Goal: Entertainment & Leisure: Consume media (video, audio)

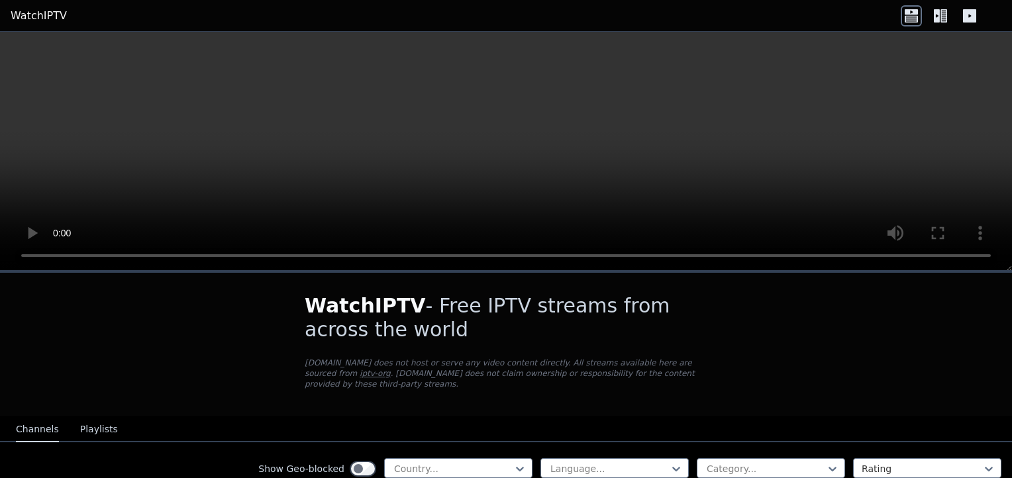
scroll to position [95, 0]
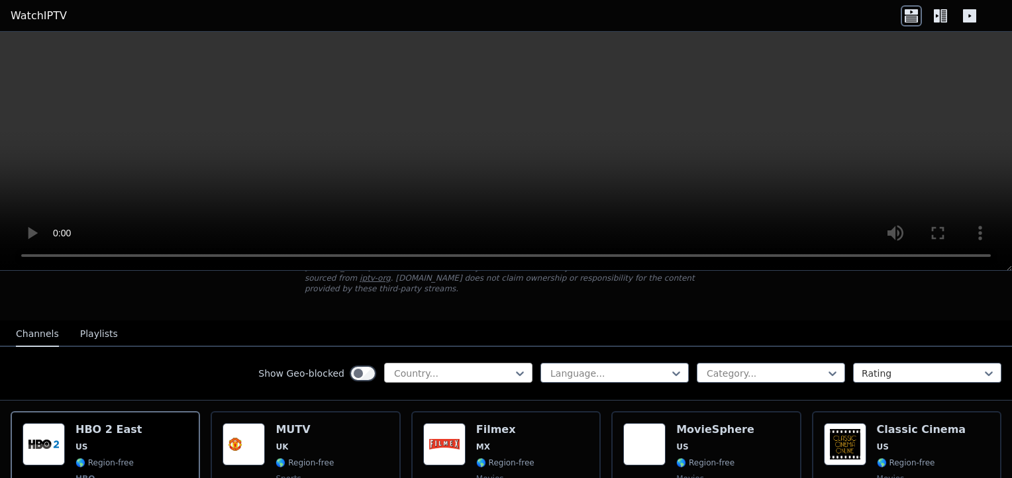
click at [472, 367] on div at bounding box center [453, 373] width 121 height 13
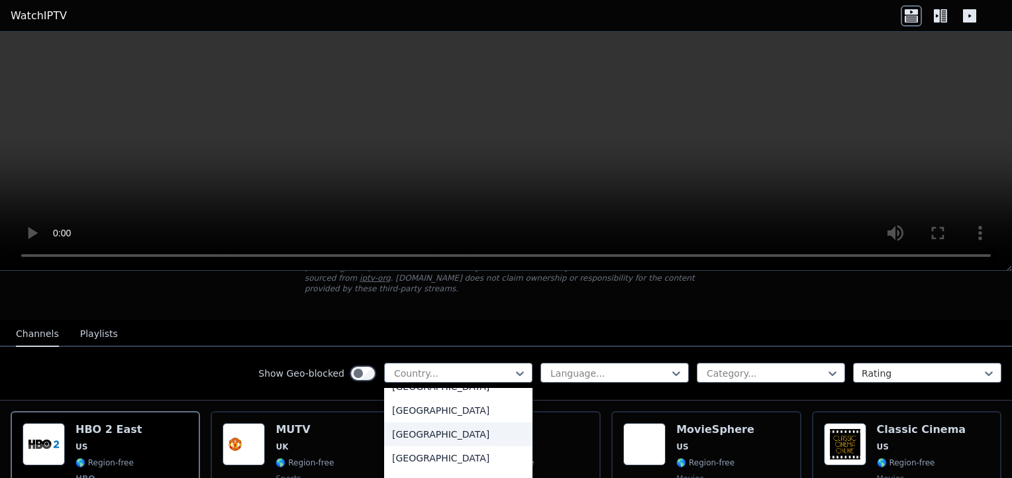
scroll to position [487, 0]
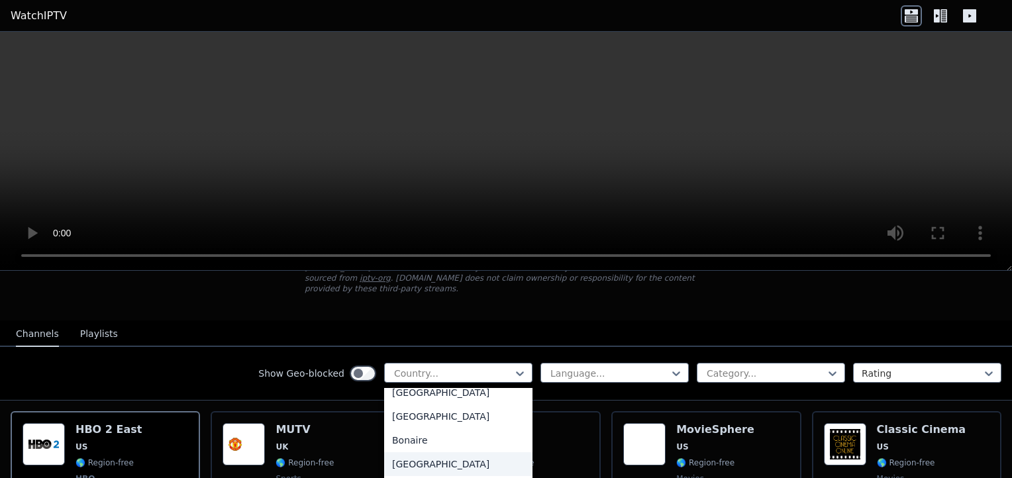
click at [443, 452] on div "[GEOGRAPHIC_DATA]" at bounding box center [458, 464] width 148 height 24
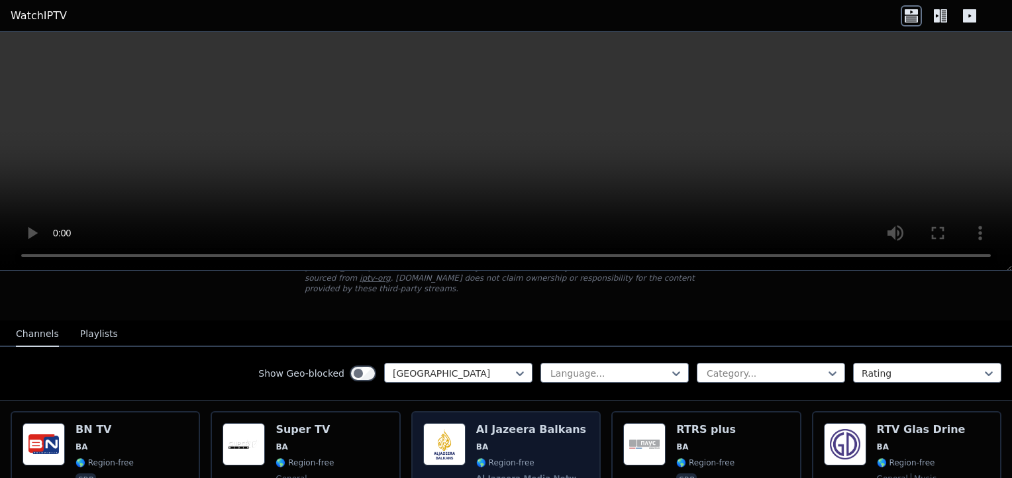
click at [502, 442] on span "BA" at bounding box center [532, 447] width 113 height 11
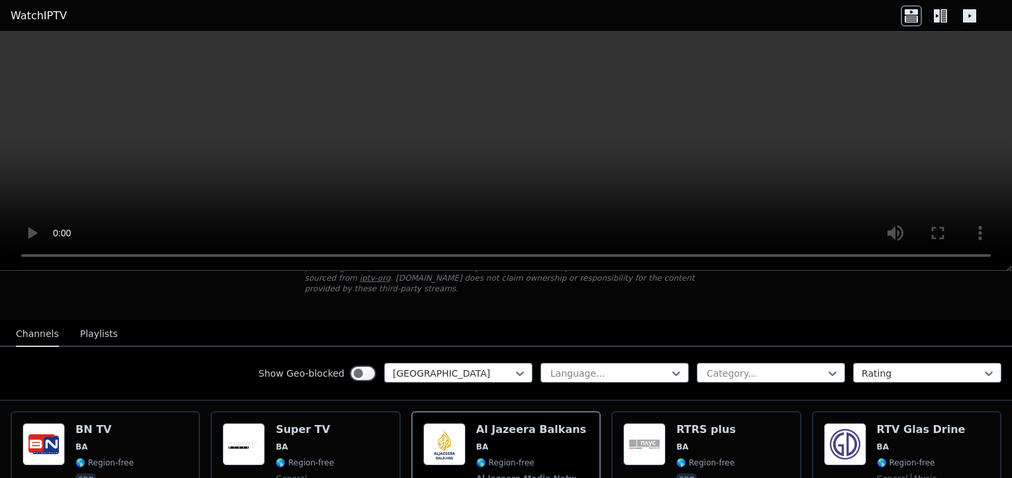
click at [358, 60] on video at bounding box center [506, 151] width 1012 height 239
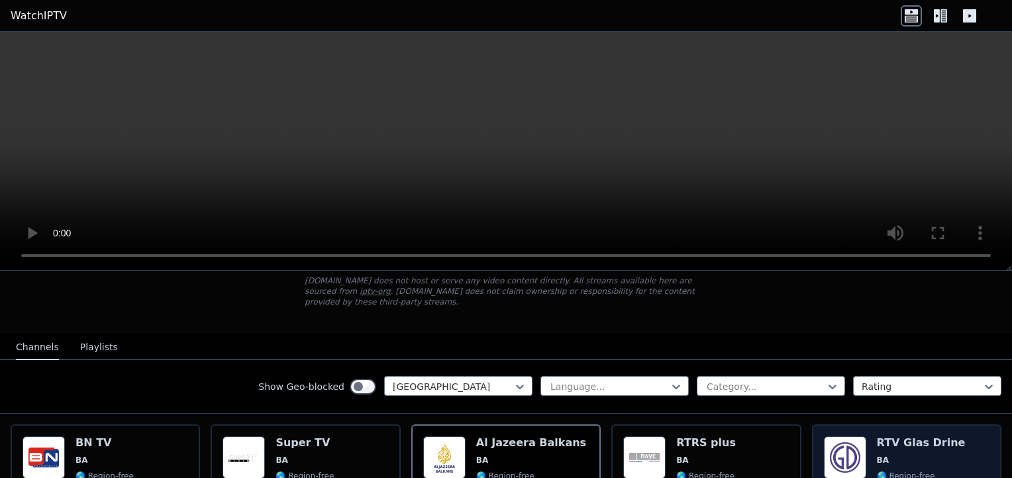
scroll to position [323, 0]
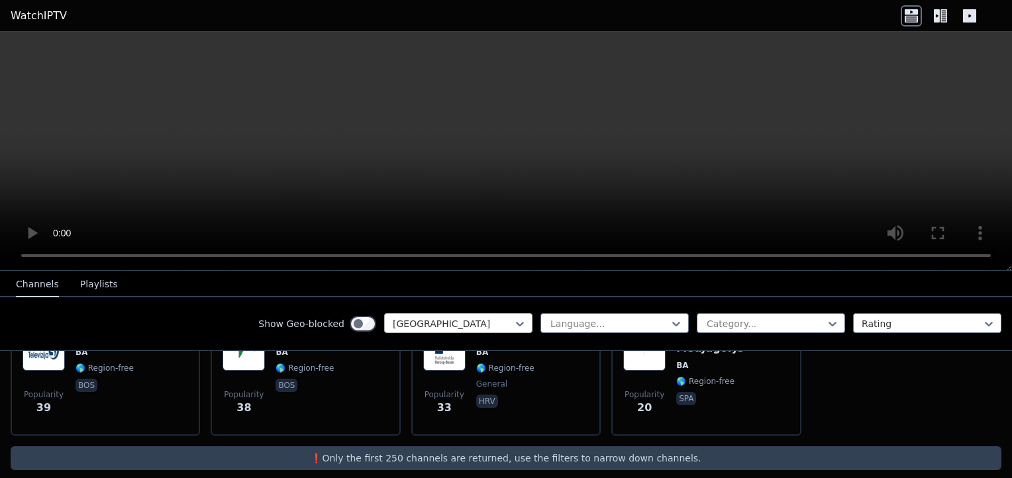
click at [468, 331] on div "[GEOGRAPHIC_DATA]" at bounding box center [458, 323] width 148 height 20
click at [477, 324] on div at bounding box center [453, 323] width 121 height 13
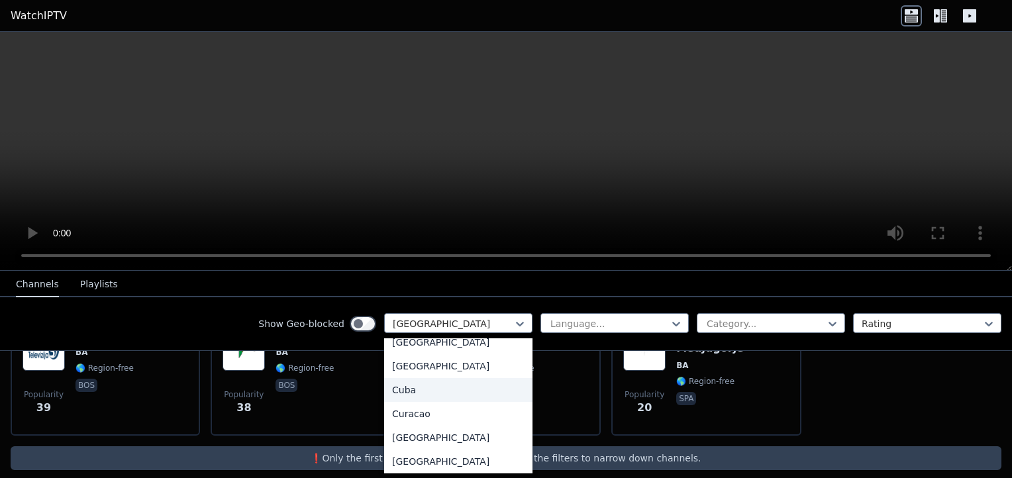
scroll to position [1035, 0]
click at [419, 371] on div "[GEOGRAPHIC_DATA]" at bounding box center [458, 367] width 148 height 24
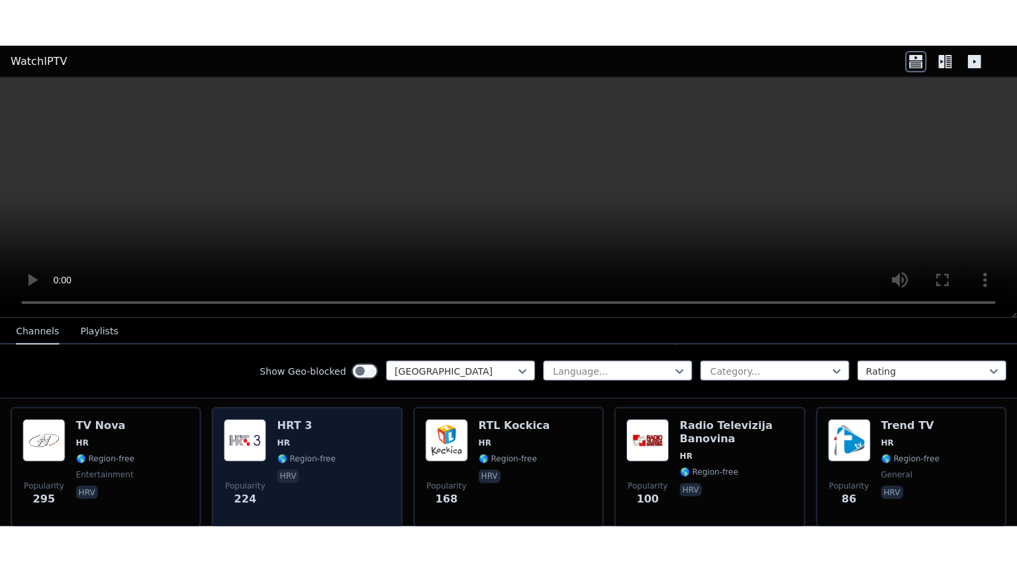
scroll to position [148, 0]
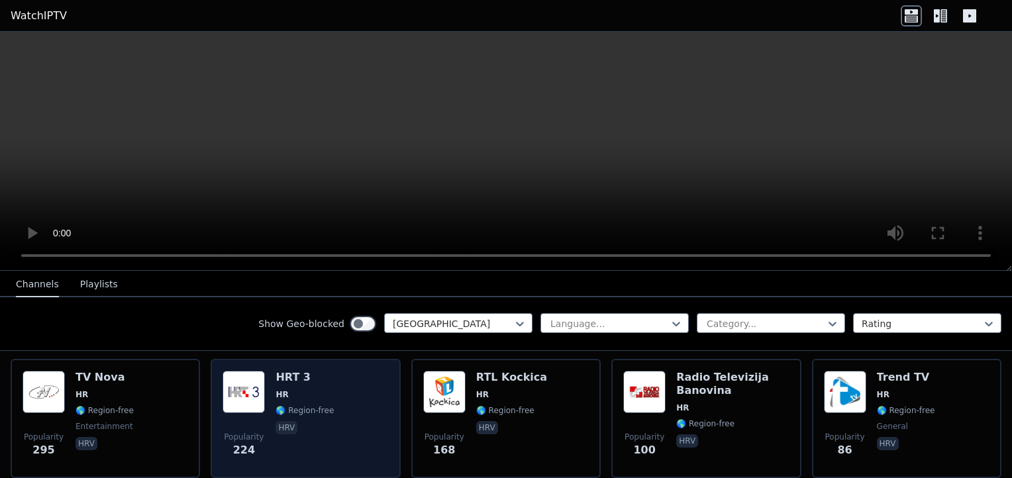
click at [247, 392] on img at bounding box center [244, 392] width 42 height 42
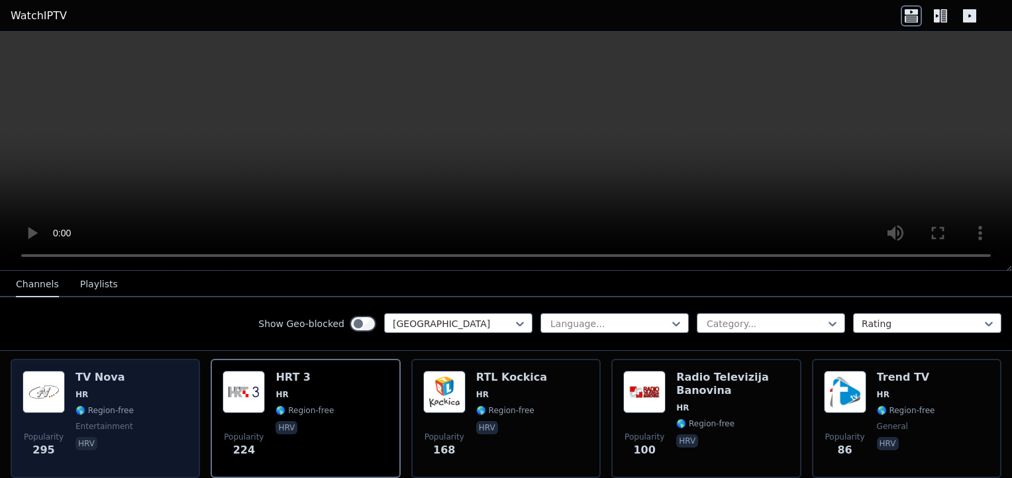
click at [66, 389] on div "Popularity 295 TV Nova HR 🌎 Region-free entertainment hrv" at bounding box center [106, 418] width 166 height 95
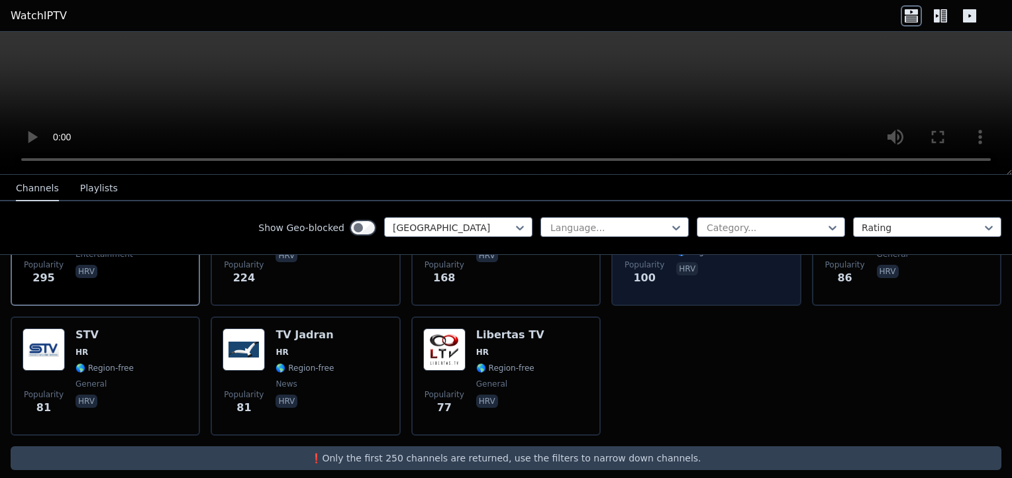
scroll to position [0, 0]
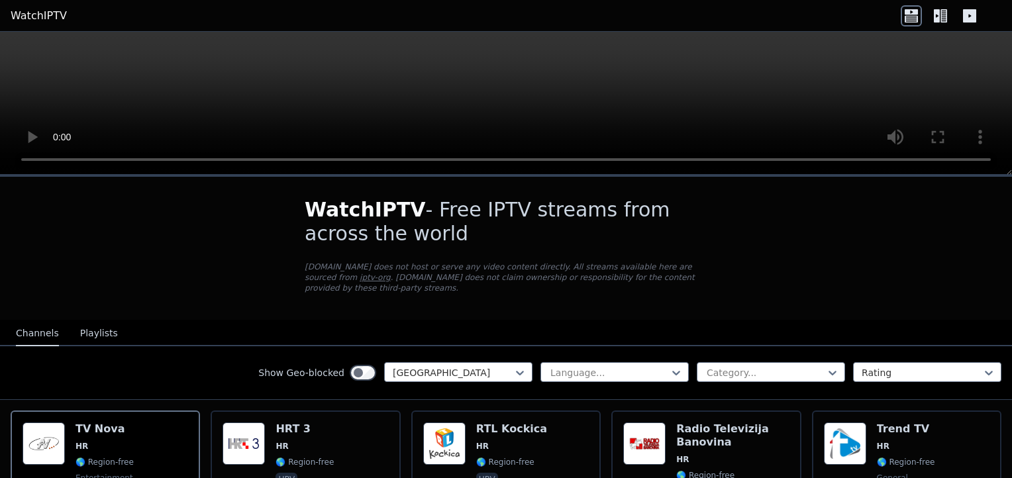
click at [85, 321] on button "Playlists" at bounding box center [99, 333] width 38 height 25
